Goal: Download file/media

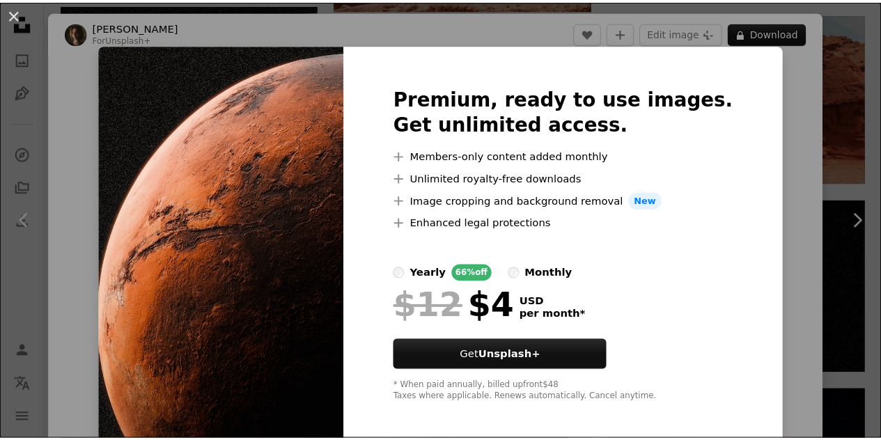
scroll to position [70, 0]
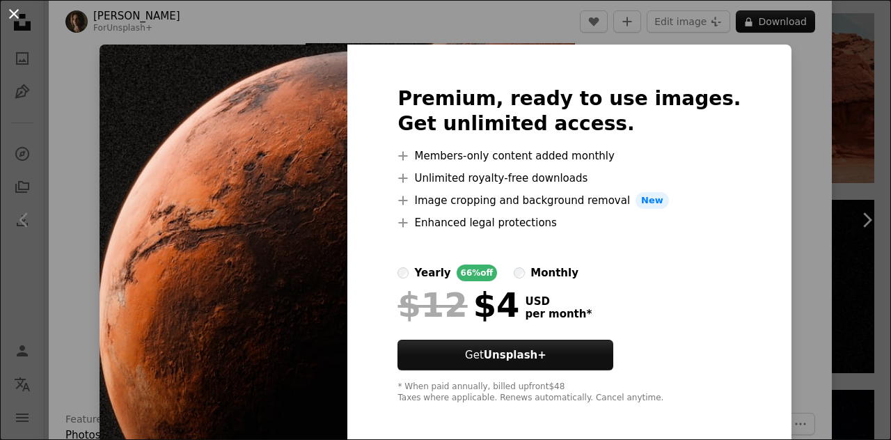
click at [7, 13] on button "An X shape" at bounding box center [14, 14] width 17 height 17
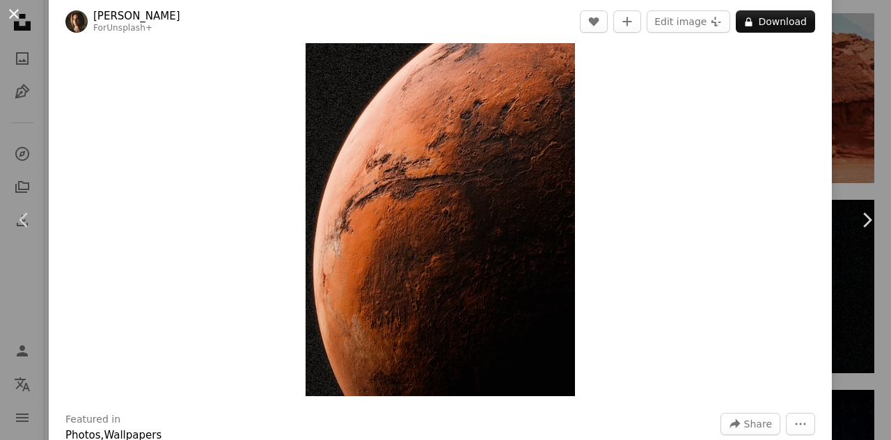
click at [16, 10] on button "An X shape" at bounding box center [14, 14] width 17 height 17
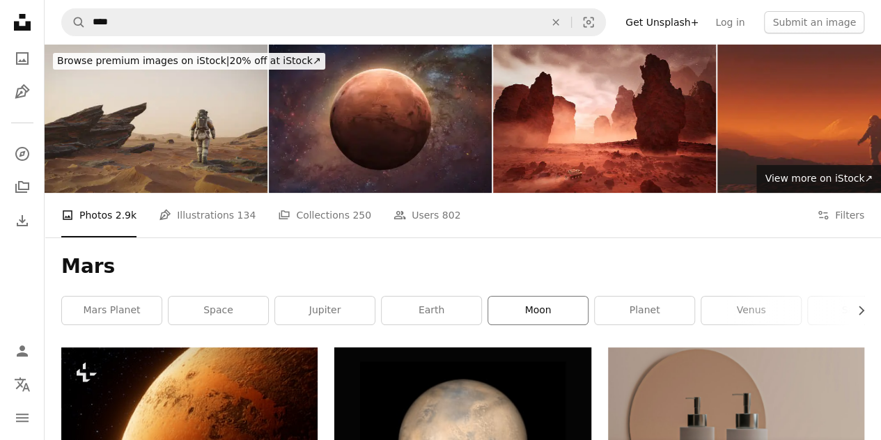
click at [542, 297] on link "moon" at bounding box center [538, 311] width 100 height 28
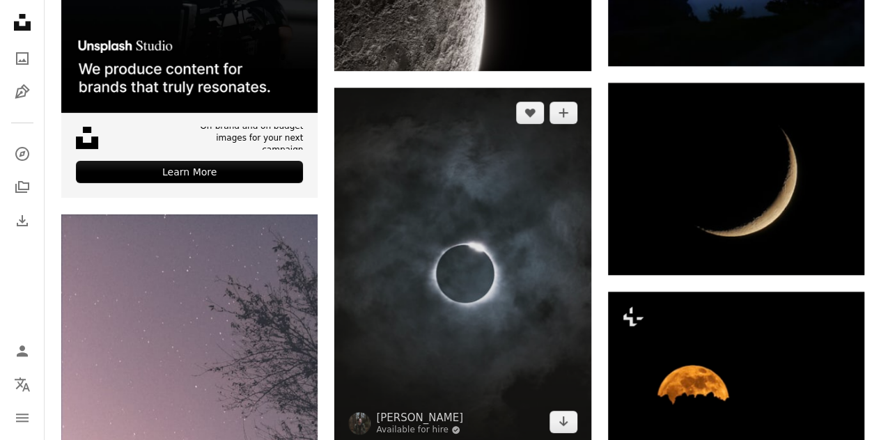
scroll to position [2924, 0]
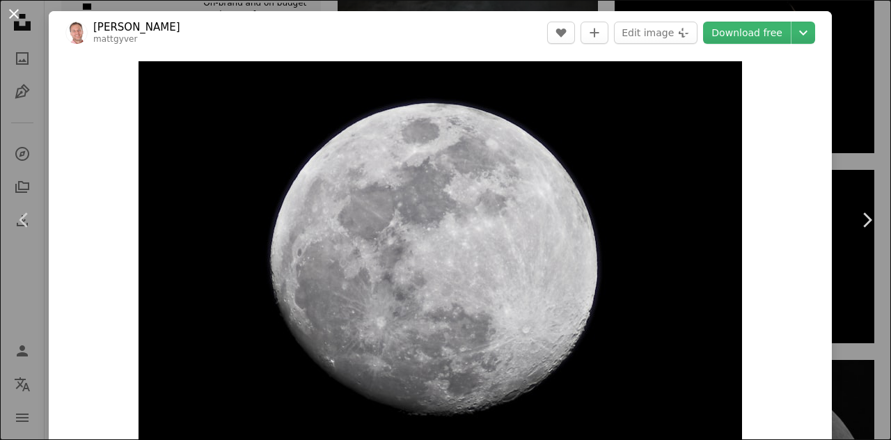
click at [13, 10] on button "An X shape" at bounding box center [14, 14] width 17 height 17
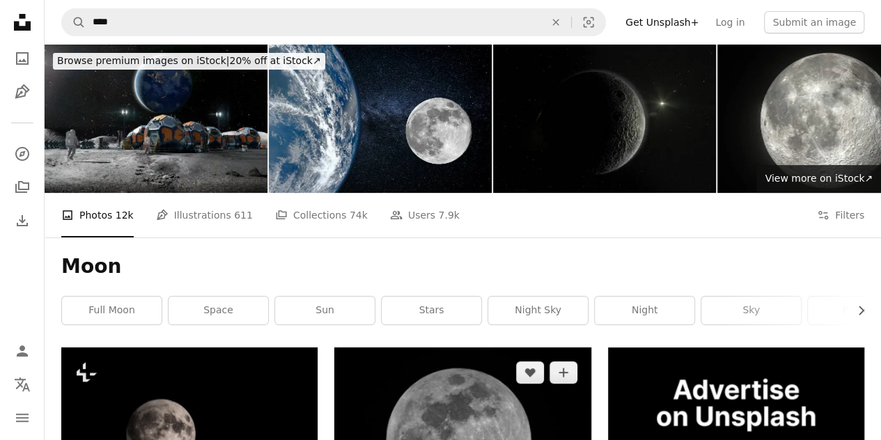
click at [458, 347] on img at bounding box center [462, 443] width 256 height 192
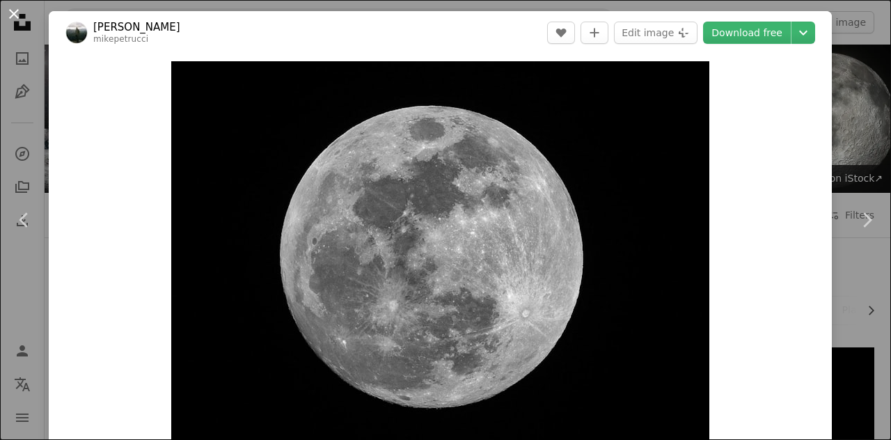
click at [14, 16] on button "An X shape" at bounding box center [14, 14] width 17 height 17
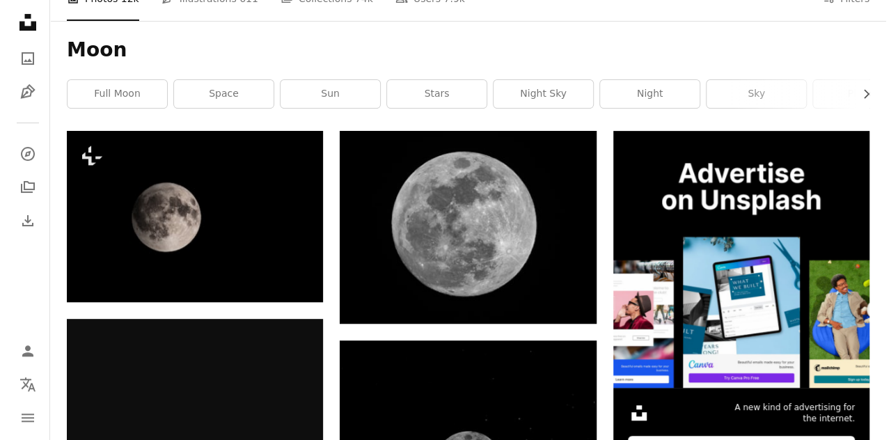
scroll to position [348, 0]
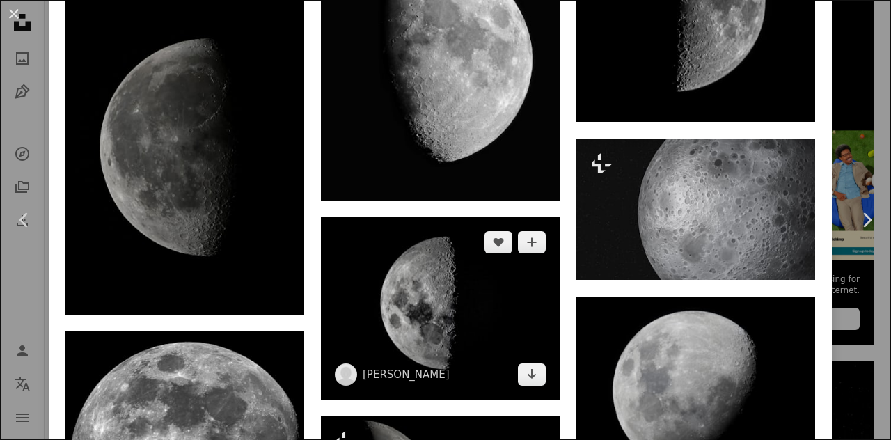
scroll to position [1392, 0]
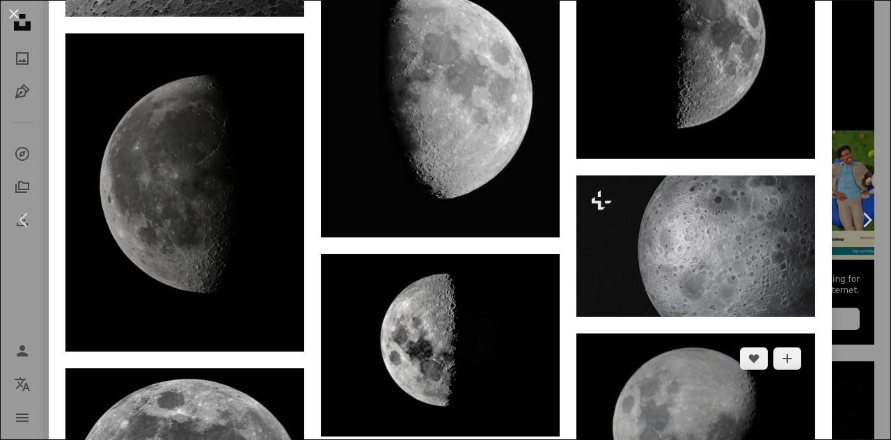
click at [730, 333] on img at bounding box center [695, 422] width 239 height 179
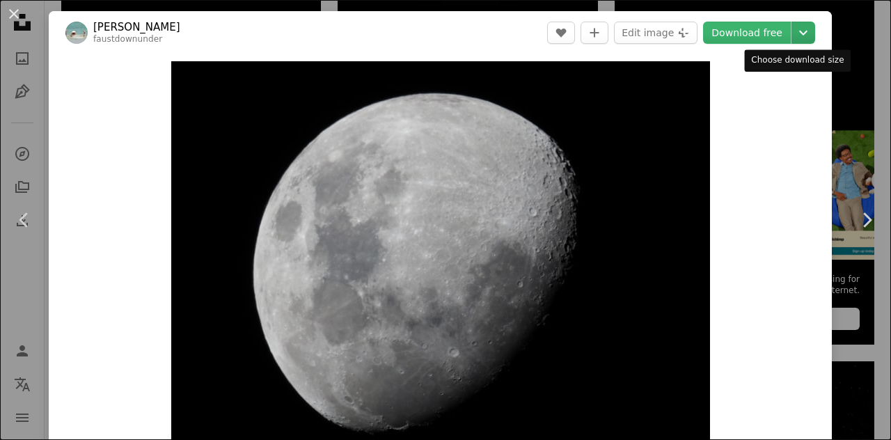
click at [794, 34] on icon "Chevron down" at bounding box center [803, 32] width 22 height 17
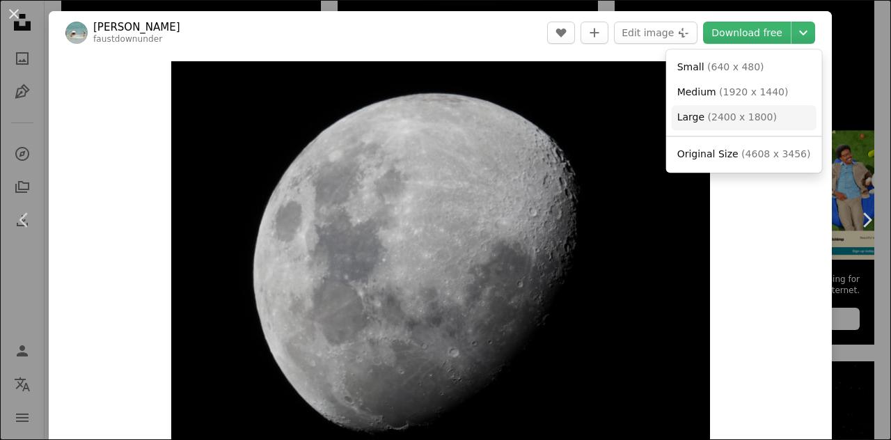
click at [712, 120] on span "( 2400 x 1800 )" at bounding box center [742, 116] width 69 height 11
